Goal: Check status: Check status

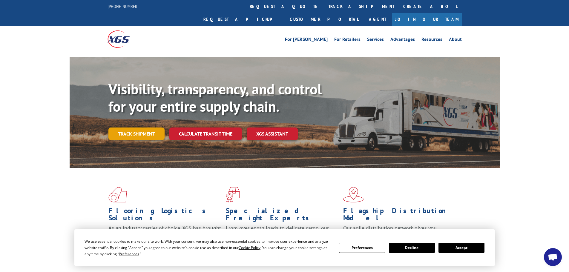
click at [141, 128] on link "Track shipment" at bounding box center [136, 134] width 56 height 13
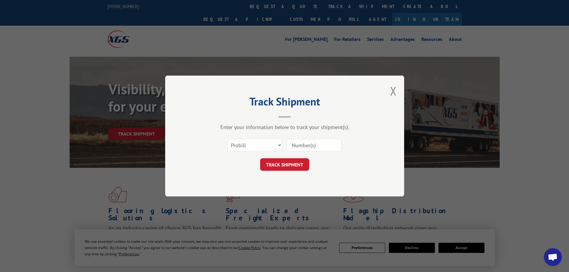
click at [314, 144] on input at bounding box center [314, 145] width 55 height 13
drag, startPoint x: 314, startPoint y: 144, endPoint x: 311, endPoint y: 142, distance: 3.3
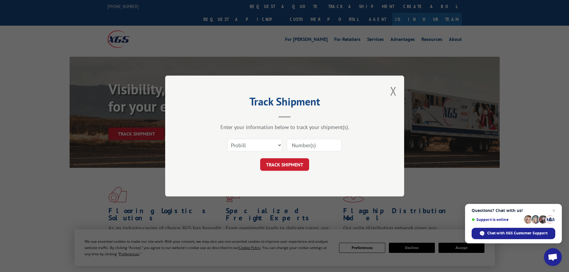
paste input "85475"
type input "85475"
click at [280, 164] on button "TRACK SHIPMENT" at bounding box center [284, 164] width 49 height 13
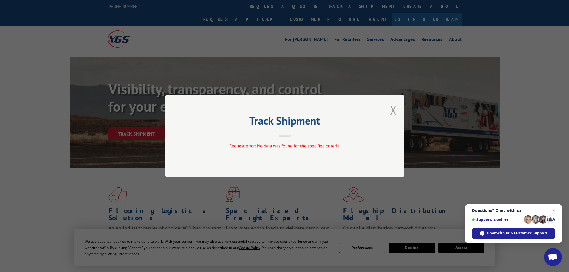
click at [395, 112] on button "Close modal" at bounding box center [393, 110] width 7 height 16
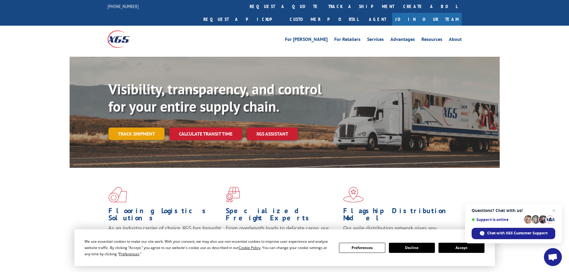
click at [142, 128] on link "Track shipment" at bounding box center [136, 134] width 56 height 13
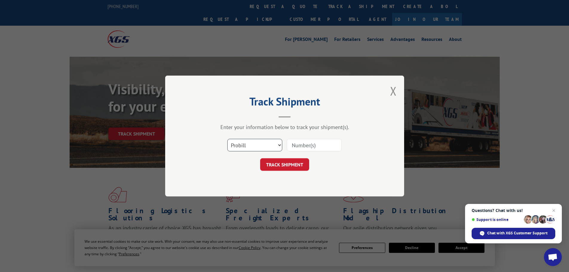
drag, startPoint x: 252, startPoint y: 146, endPoint x: 250, endPoint y: 149, distance: 4.2
click at [252, 146] on select "Select category... Probill BOL PO" at bounding box center [254, 145] width 55 height 13
select select "bol"
click at [227, 139] on select "Select category... Probill BOL PO" at bounding box center [254, 145] width 55 height 13
click at [325, 144] on input at bounding box center [314, 145] width 55 height 13
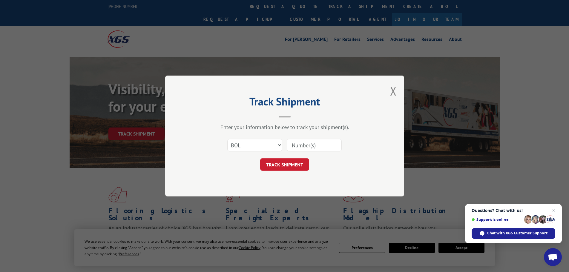
paste input "5549190"
type input "5549190"
click at [278, 166] on button "TRACK SHIPMENT" at bounding box center [284, 164] width 49 height 13
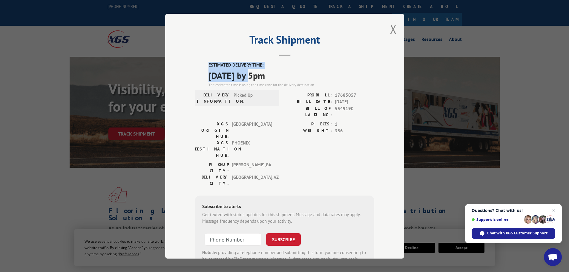
drag, startPoint x: 255, startPoint y: 74, endPoint x: 196, endPoint y: 58, distance: 61.1
click at [196, 58] on div "Track Shipment ESTIMATED DELIVERY TIME: [DATE] by 5pm The estimated time is usi…" at bounding box center [284, 136] width 239 height 245
copy div "ESTIMATED DELIVERY TIME: [DATE]"
